Goal: Leave review/rating

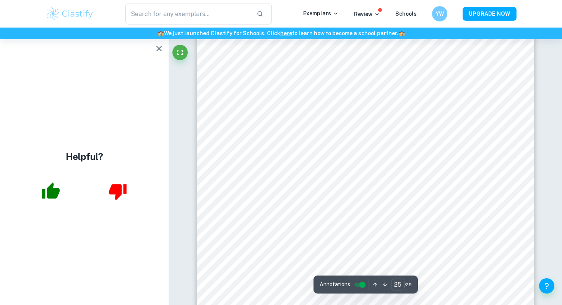
scroll to position [11837, 0]
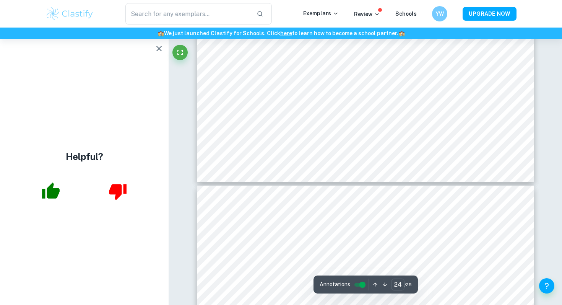
type input "25"
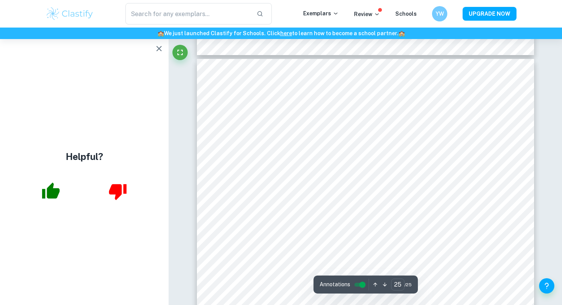
scroll to position [11796, 0]
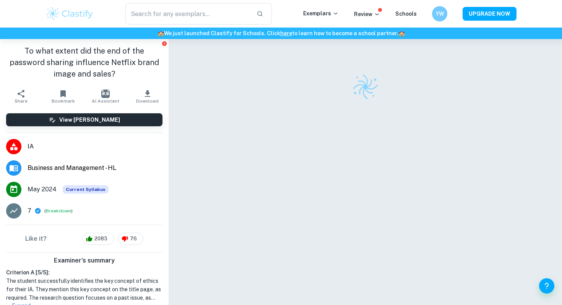
scroll to position [39, 0]
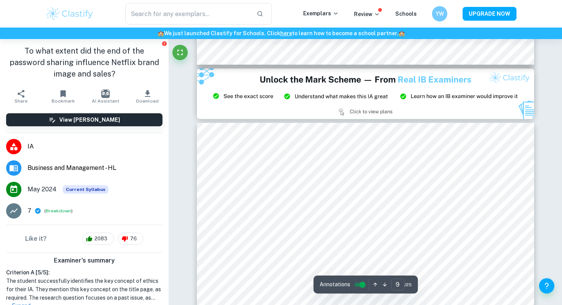
type input "8"
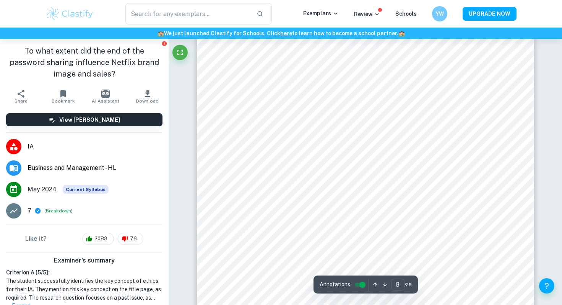
scroll to position [3609, 0]
